Goal: Find specific page/section: Find specific page/section

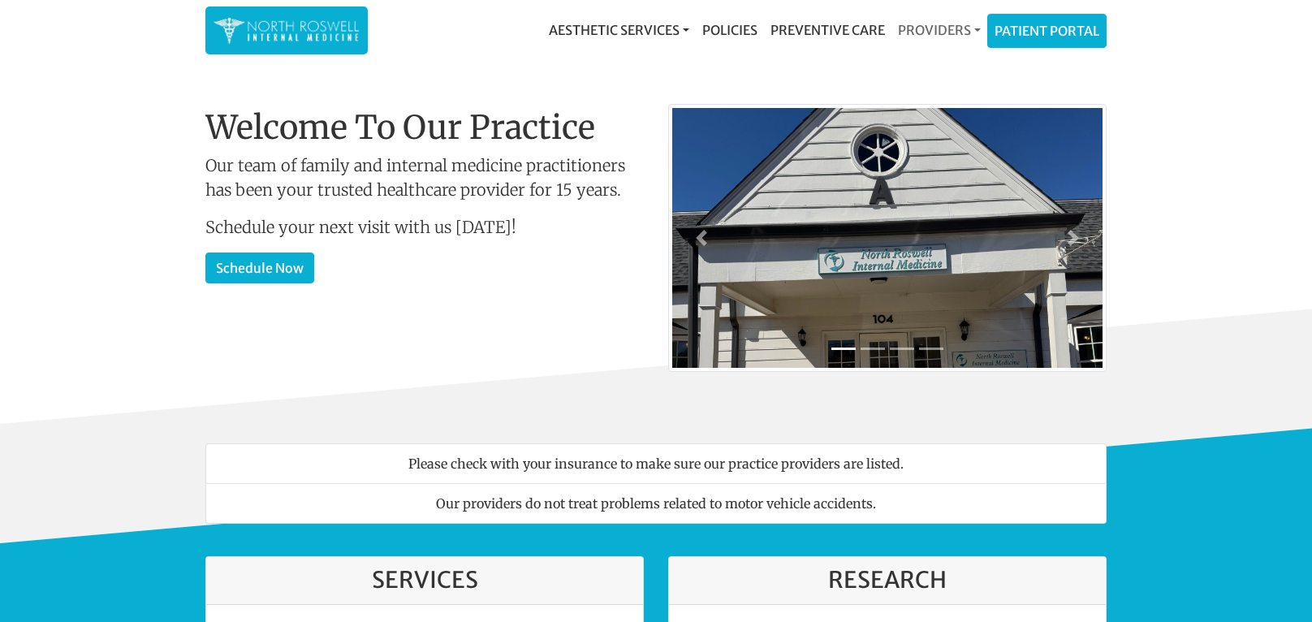
click at [970, 29] on link "Providers" at bounding box center [939, 30] width 96 height 32
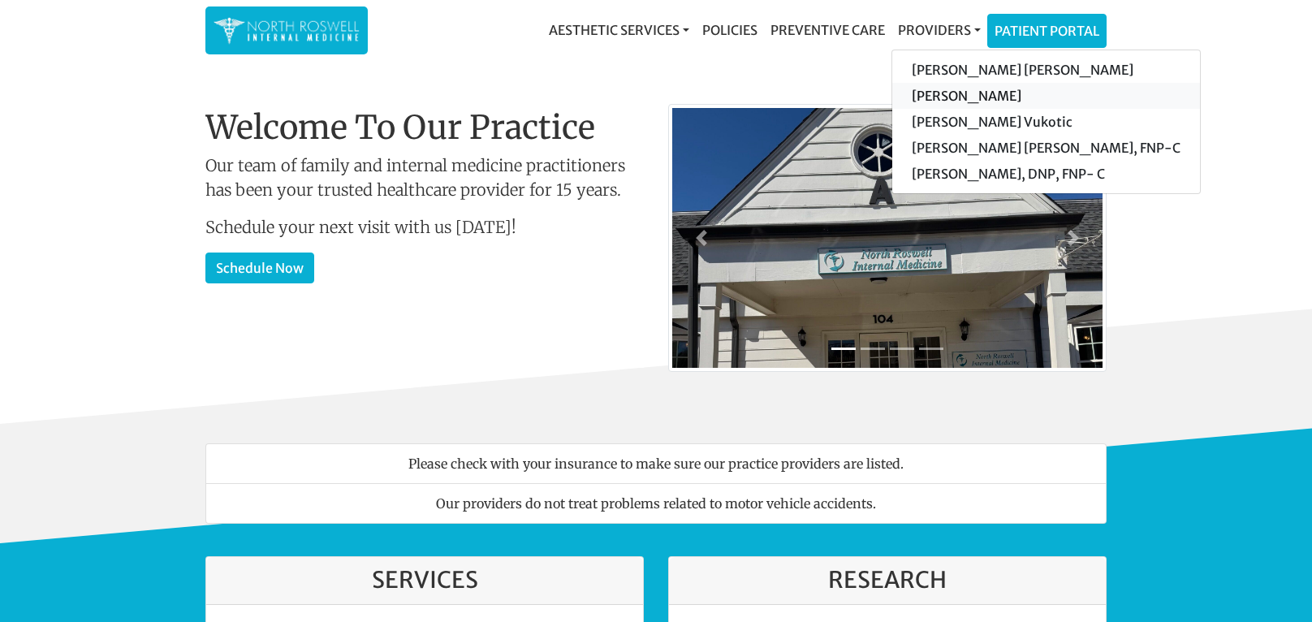
click at [941, 93] on link "[PERSON_NAME]" at bounding box center [1046, 96] width 308 height 26
